Goal: Use online tool/utility: Utilize a website feature to perform a specific function

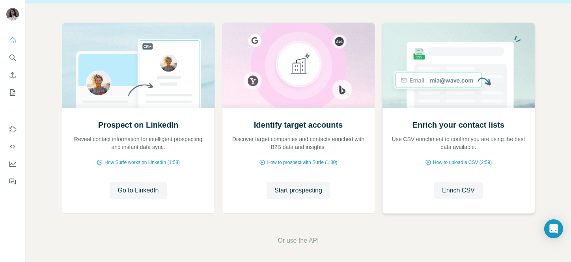
scroll to position [77, 0]
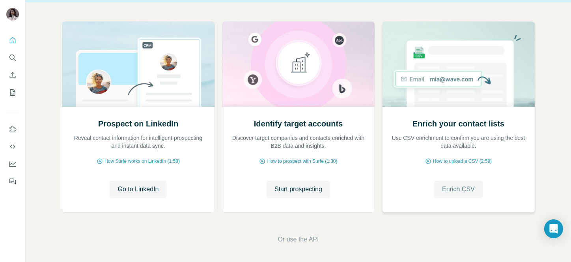
click at [470, 184] on span "Enrich CSV" at bounding box center [458, 188] width 33 height 9
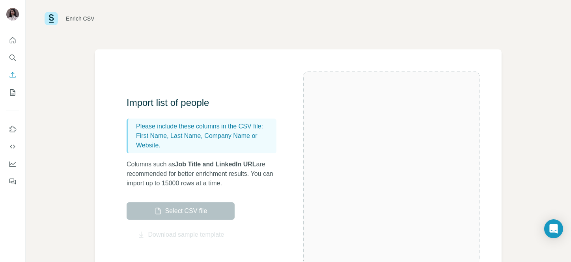
scroll to position [68, 0]
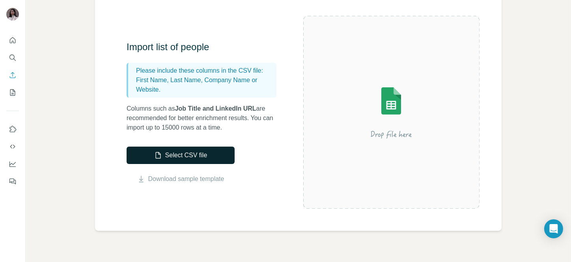
click at [192, 153] on button "Select CSV file" at bounding box center [181, 154] width 108 height 17
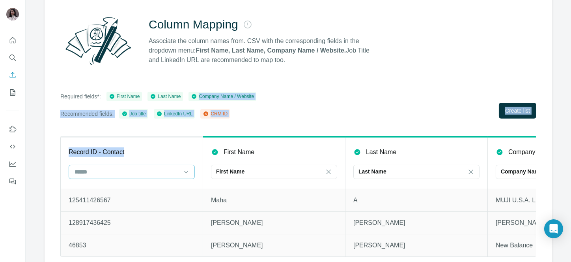
drag, startPoint x: 247, startPoint y: 83, endPoint x: 95, endPoint y: 173, distance: 176.4
click at [95, 173] on div "Column Mapping Associate the column names from. CSV with the corresponding fiel…" at bounding box center [299, 132] width 508 height 277
click at [95, 173] on input at bounding box center [127, 171] width 107 height 9
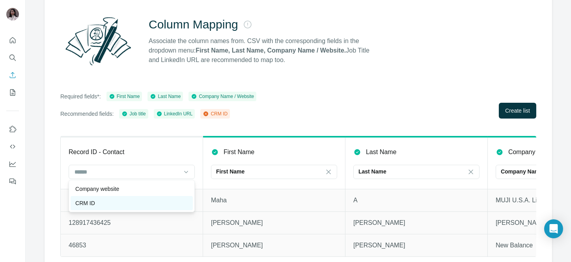
click at [95, 199] on div "CRM ID" at bounding box center [131, 203] width 113 height 8
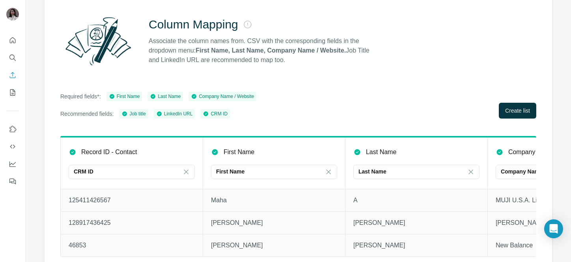
click at [294, 99] on div "Required fields*: First Name Last Name Company Name / Website Recommended field…" at bounding box center [298, 105] width 476 height 27
click at [506, 103] on button "Create list" at bounding box center [517, 111] width 37 height 16
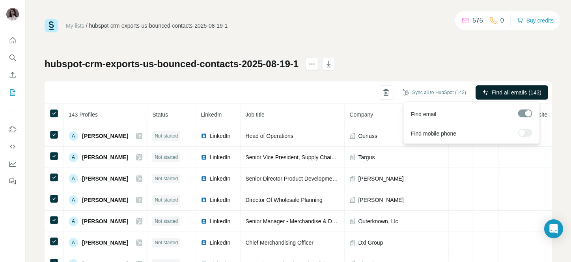
click at [501, 90] on span "Find all emails (143)" at bounding box center [517, 92] width 50 height 8
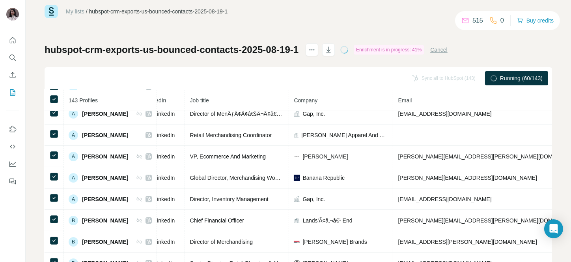
scroll to position [0, 65]
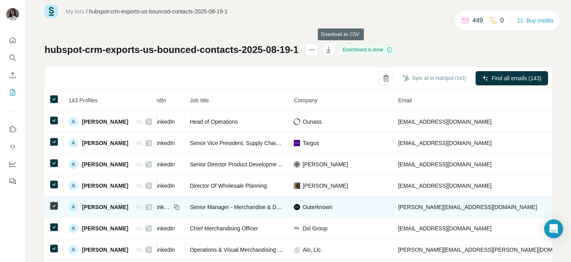
click at [333, 46] on icon "button" at bounding box center [329, 50] width 8 height 8
